Goal: Answer question/provide support

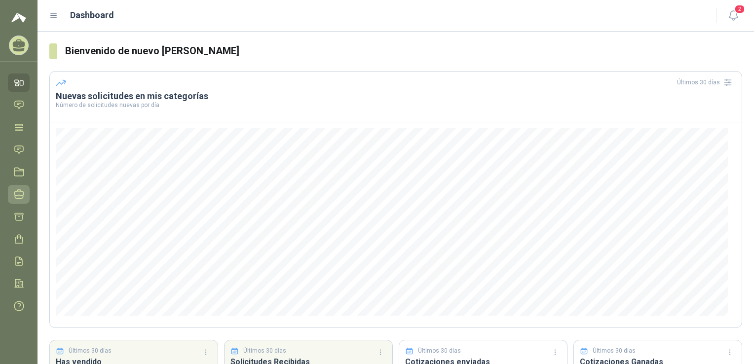
click at [22, 195] on icon at bounding box center [19, 194] width 9 height 9
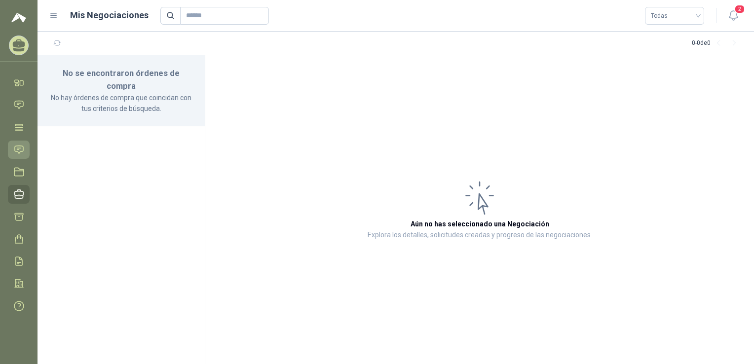
click at [18, 151] on icon at bounding box center [19, 150] width 10 height 10
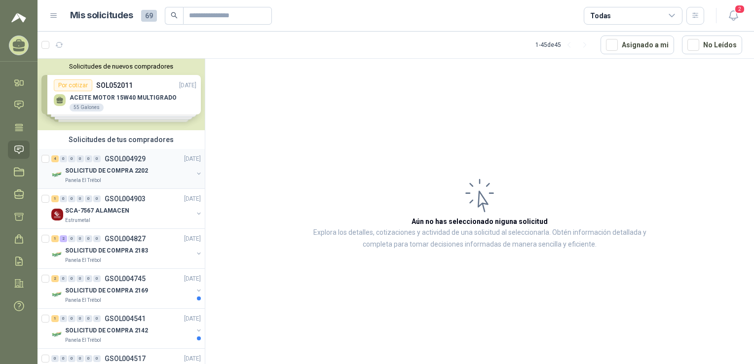
click at [125, 170] on p "SOLICITUD DE COMPRA 2202" at bounding box center [106, 170] width 83 height 9
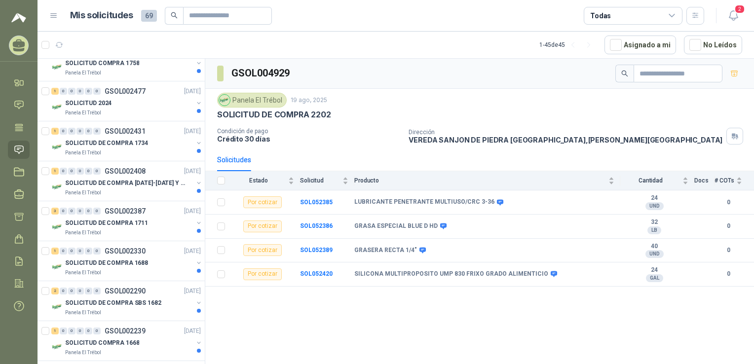
scroll to position [1588, 0]
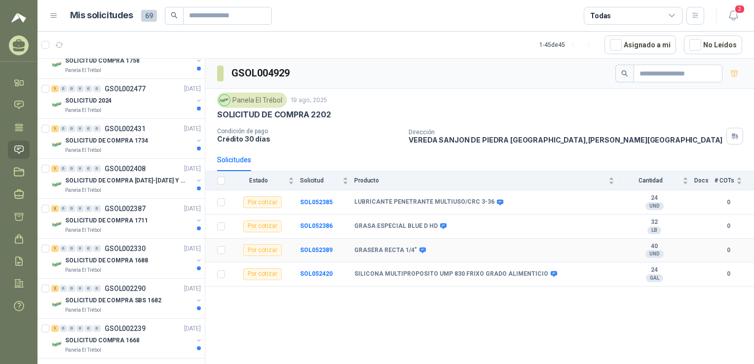
drag, startPoint x: 332, startPoint y: 206, endPoint x: 572, endPoint y: 244, distance: 243.2
click at [458, 244] on td "GRASERA RECTA 1/4"" at bounding box center [487, 251] width 266 height 24
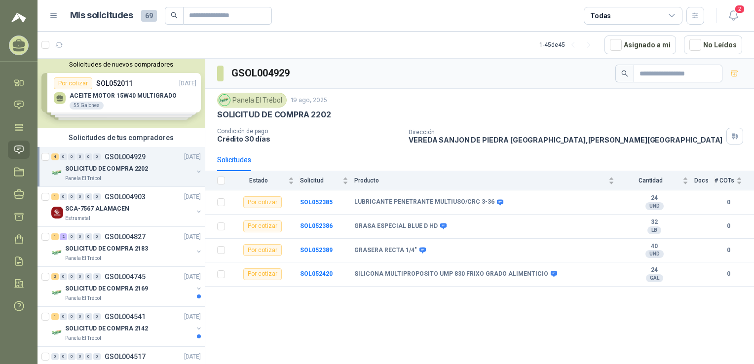
scroll to position [0, 0]
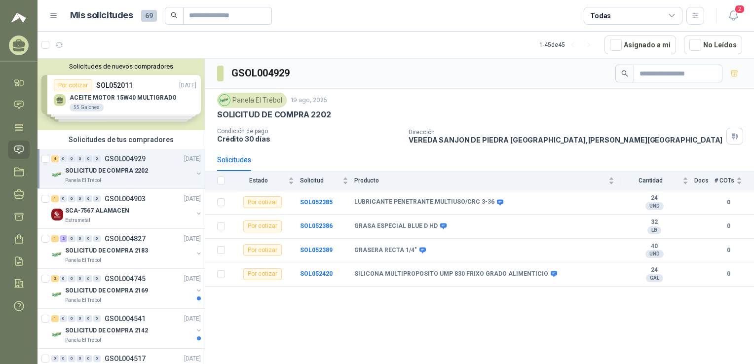
click at [126, 105] on div "Solicitudes de nuevos compradores Por cotizar SOL052011 [DATE] ACEITE MOTOR 15W…" at bounding box center [120, 95] width 167 height 72
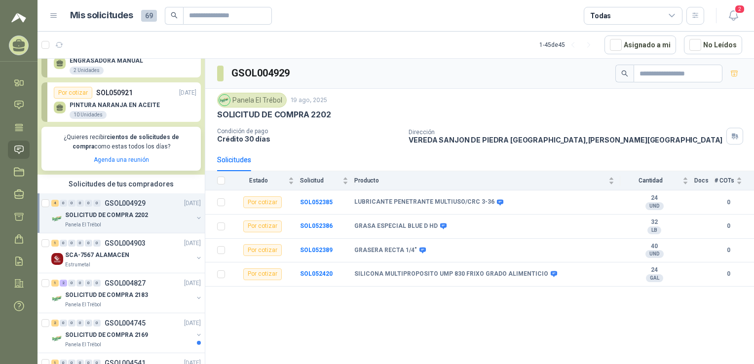
scroll to position [148, 0]
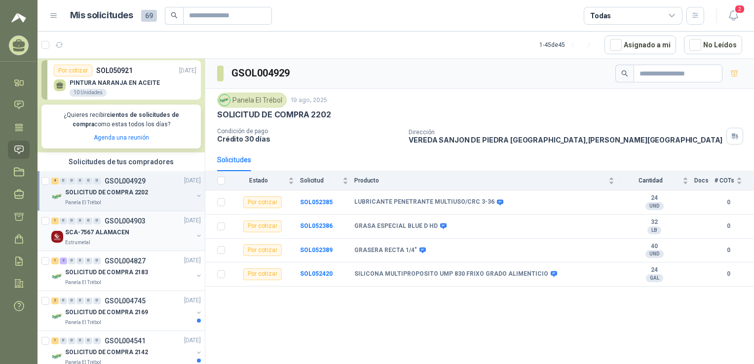
click at [111, 231] on p "SCA-7567 ALAMACEN" at bounding box center [97, 232] width 64 height 9
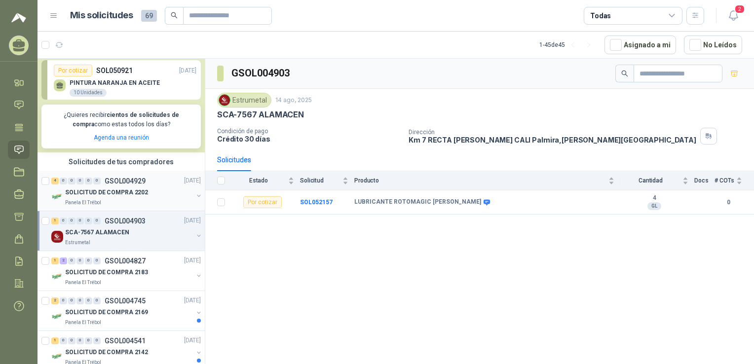
click at [126, 190] on p "SOLICITUD DE COMPRA 2202" at bounding box center [106, 192] width 83 height 9
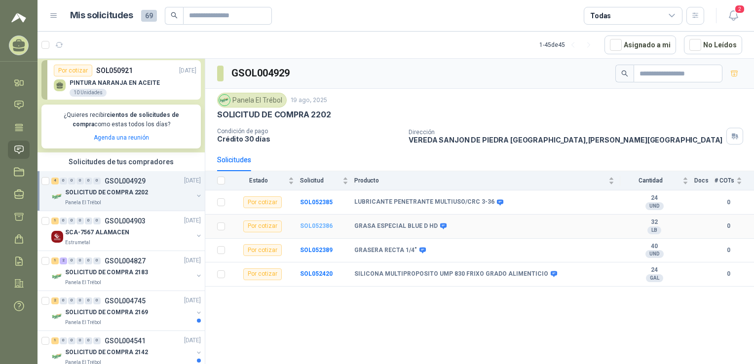
click at [308, 225] on b "SOL052386" at bounding box center [316, 225] width 33 height 7
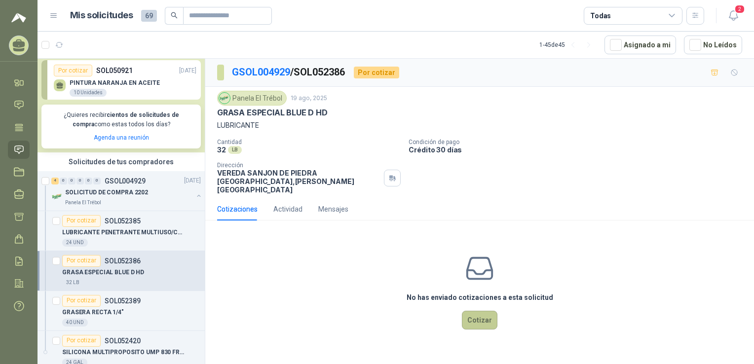
click at [458, 311] on button "Cotizar" at bounding box center [480, 320] width 36 height 19
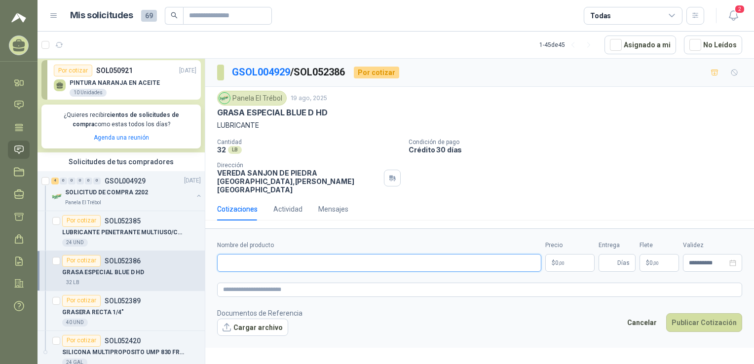
click at [228, 254] on input "Nombre del producto" at bounding box center [379, 263] width 324 height 18
type input "*"
type input "**********"
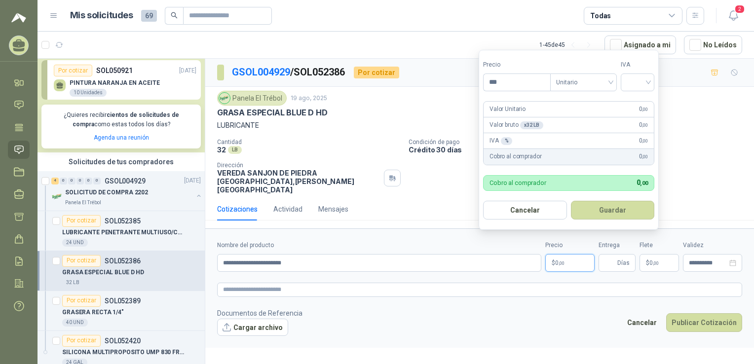
click at [458, 256] on p "$ 0 ,00" at bounding box center [569, 263] width 49 height 18
type input "*"
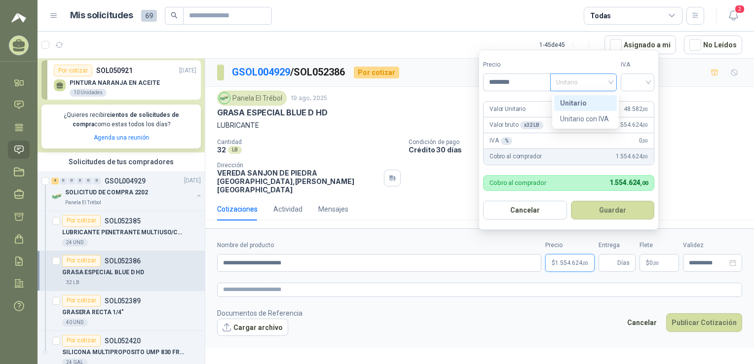
click at [458, 81] on span "Unitario" at bounding box center [583, 82] width 55 height 15
click at [458, 102] on div "Unitario" at bounding box center [585, 103] width 51 height 11
click at [458, 83] on input "********" at bounding box center [516, 82] width 67 height 17
click at [458, 83] on span "Unitario" at bounding box center [583, 82] width 55 height 15
click at [458, 85] on input "********" at bounding box center [516, 82] width 67 height 17
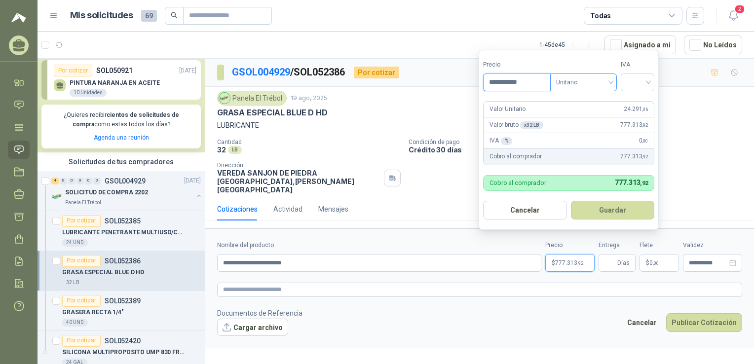
click at [458, 87] on span "Unitario" at bounding box center [583, 82] width 55 height 15
click at [458, 106] on div "Unitario" at bounding box center [585, 103] width 51 height 11
click at [458, 82] on input "**********" at bounding box center [516, 82] width 67 height 17
click at [458, 81] on span "Unitario" at bounding box center [583, 82] width 55 height 15
type input "********"
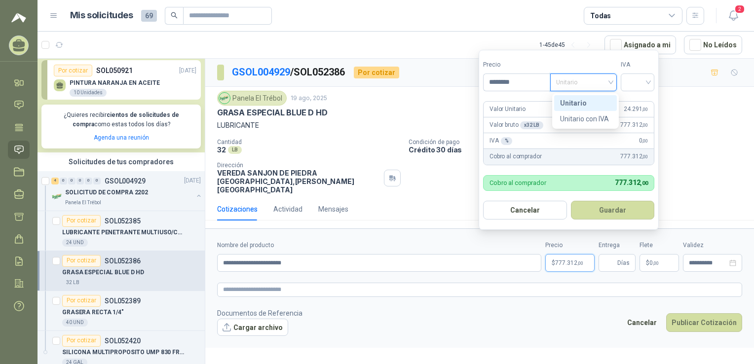
click at [458, 101] on div "Unitario" at bounding box center [585, 103] width 51 height 11
click at [458, 82] on input "search" at bounding box center [637, 81] width 22 height 15
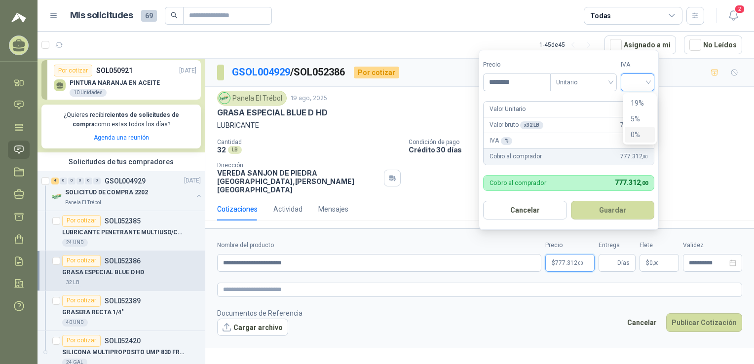
click at [458, 137] on div "0%" at bounding box center [639, 134] width 18 height 11
click at [458, 213] on button "Guardar" at bounding box center [614, 210] width 85 height 19
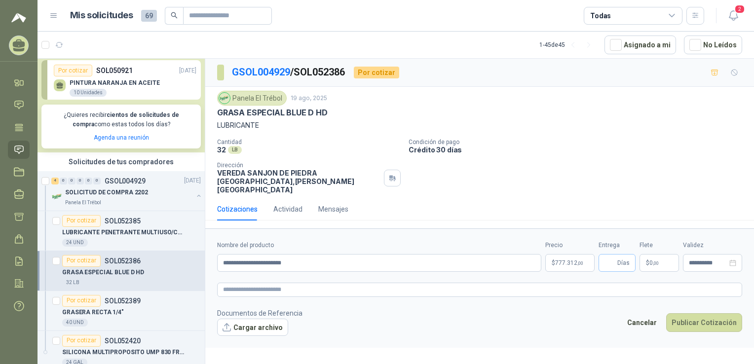
click at [458, 255] on span "Días" at bounding box center [623, 263] width 12 height 17
type input "*"
click at [458, 254] on p "$ 0 ,00" at bounding box center [658, 263] width 39 height 18
click at [458, 313] on button "Publicar Cotización" at bounding box center [704, 322] width 76 height 19
